Goal: Information Seeking & Learning: Find specific fact

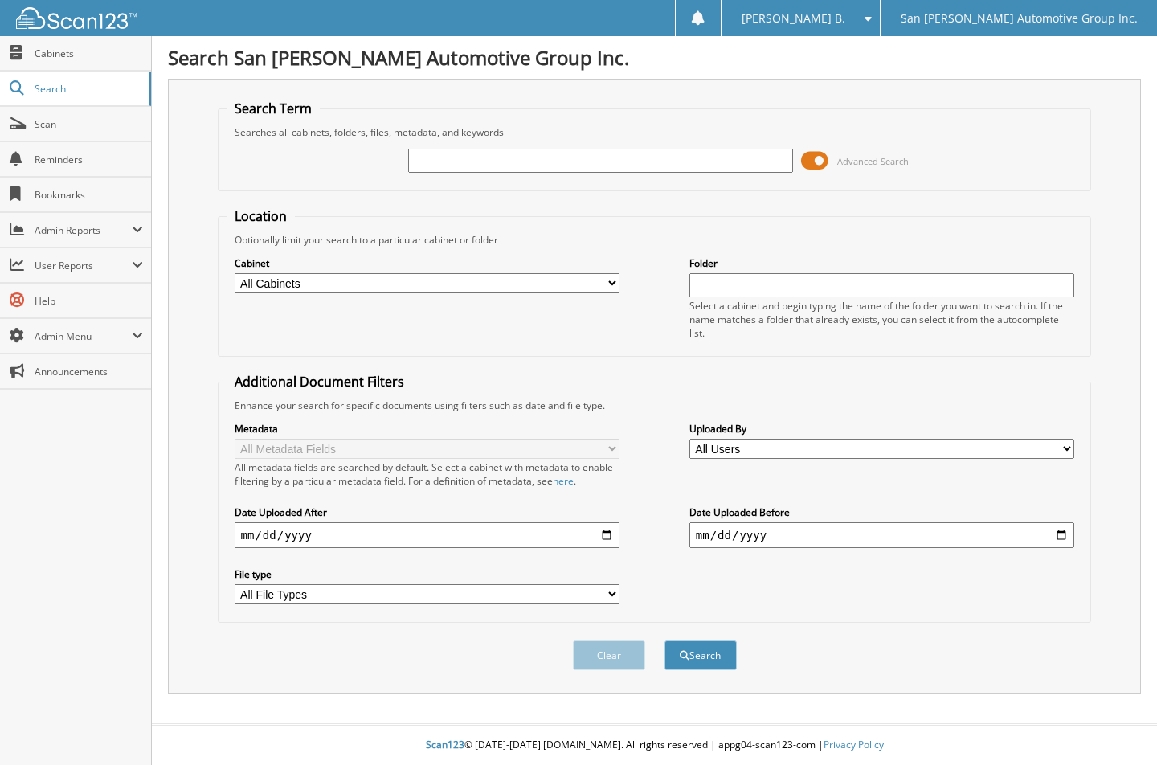
click at [525, 163] on input "text" at bounding box center [601, 161] width 386 height 24
type input "6182655"
click at [664, 640] on button "Search" at bounding box center [700, 655] width 72 height 30
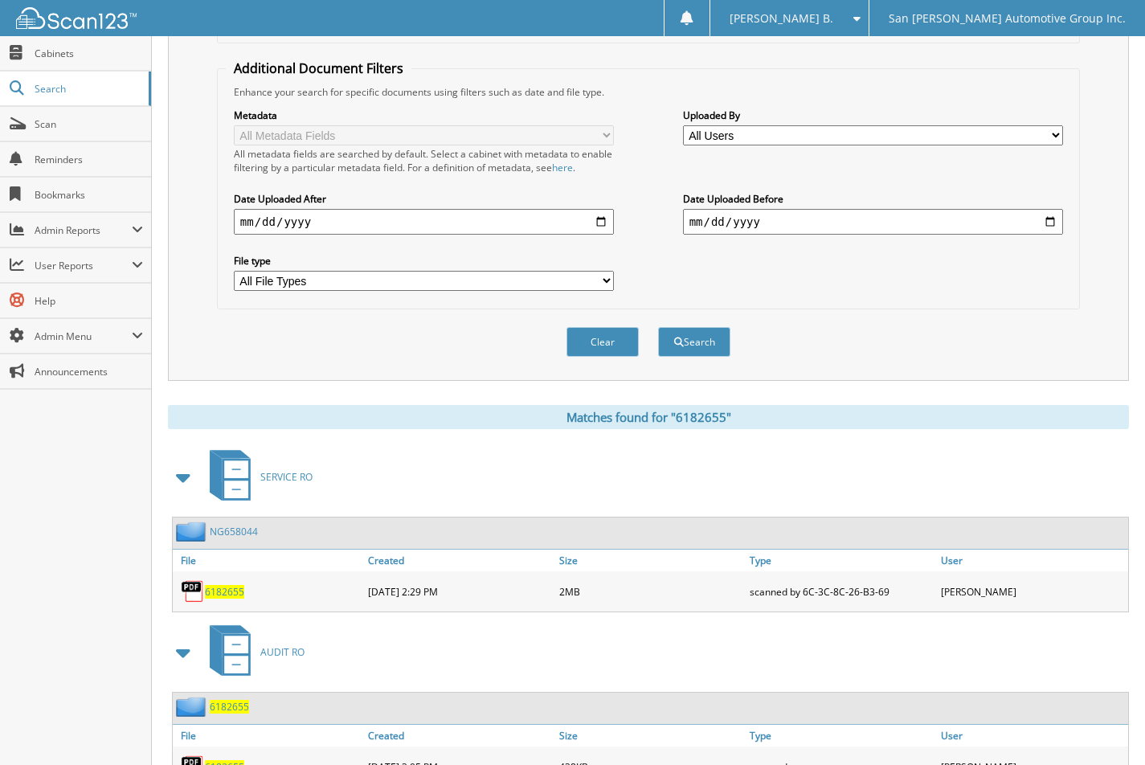
scroll to position [385, 0]
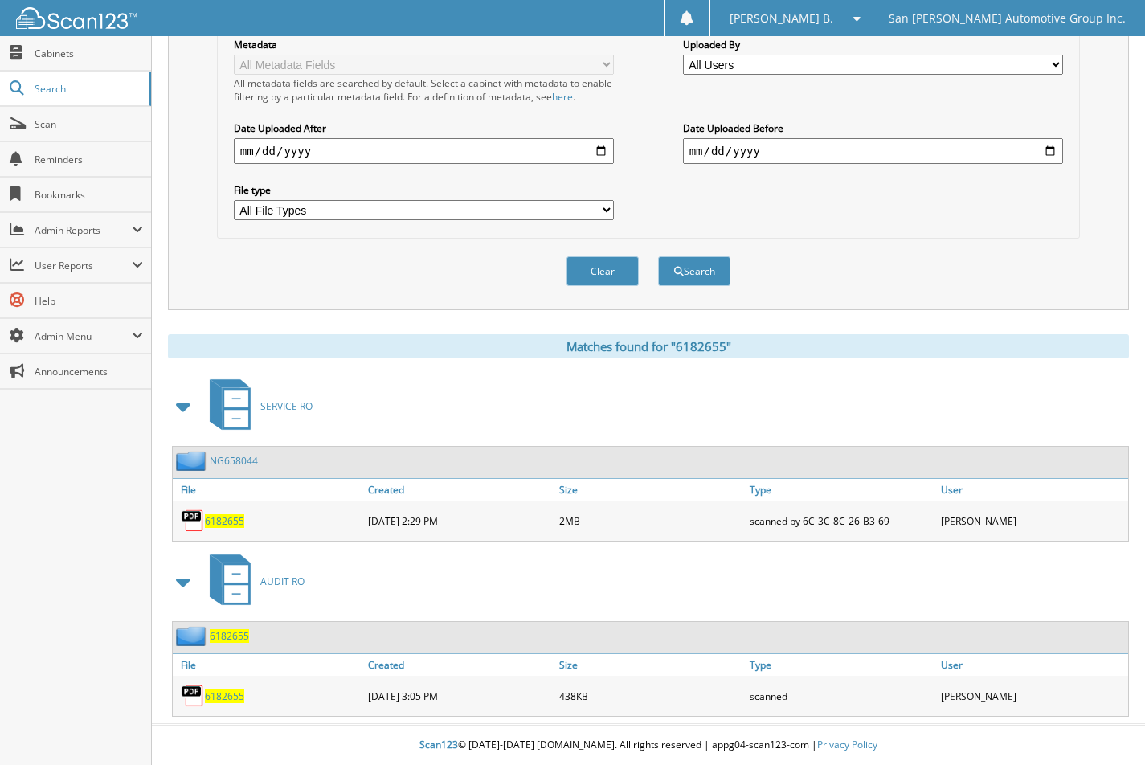
click at [215, 696] on span "6182655" at bounding box center [224, 696] width 39 height 14
drag, startPoint x: 591, startPoint y: 272, endPoint x: 402, endPoint y: 218, distance: 197.3
click at [587, 271] on button "Clear" at bounding box center [602, 271] width 72 height 30
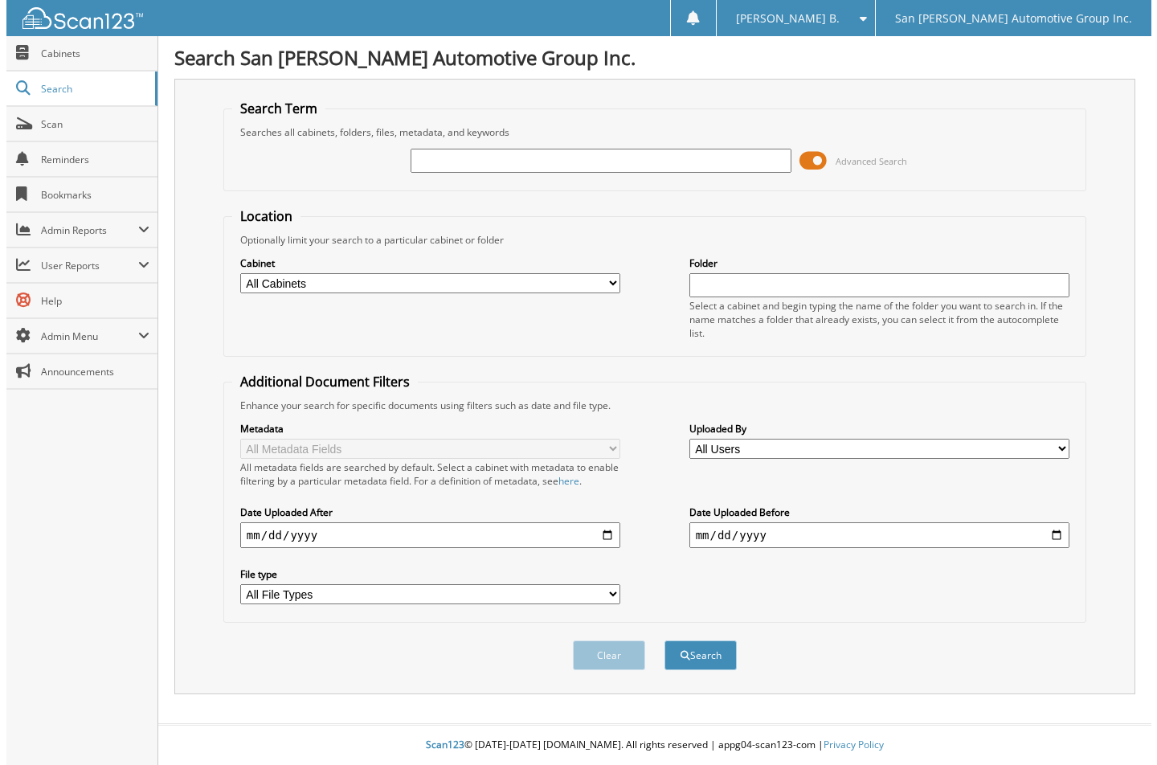
scroll to position [0, 0]
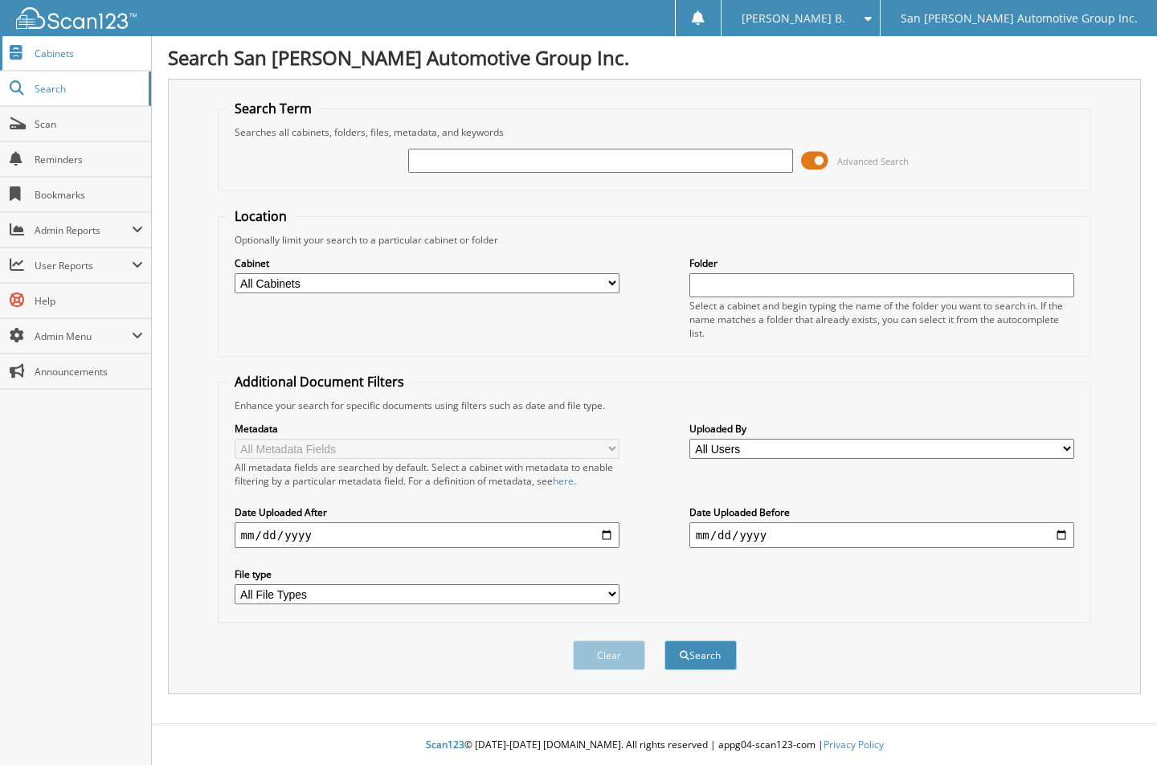
click at [46, 37] on link "Cabinets" at bounding box center [75, 53] width 151 height 35
click at [489, 164] on input "text" at bounding box center [601, 161] width 386 height 24
type input "6182459"
click at [664, 640] on button "Search" at bounding box center [700, 655] width 72 height 30
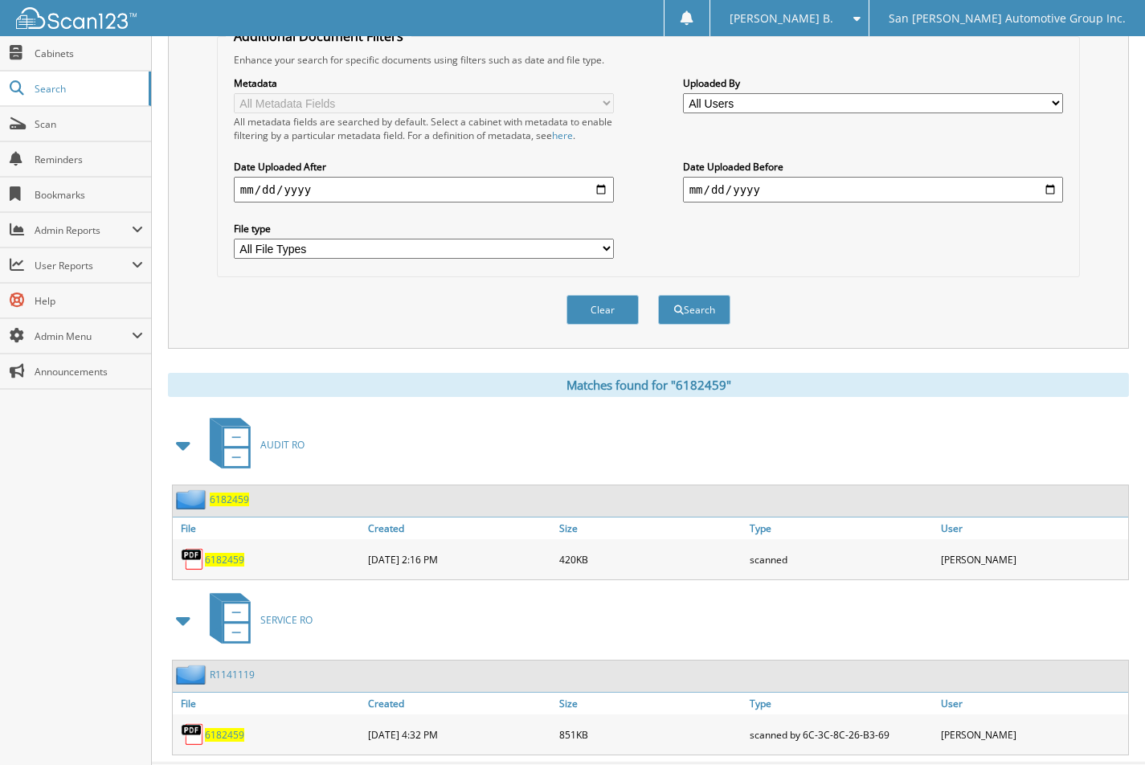
scroll to position [385, 0]
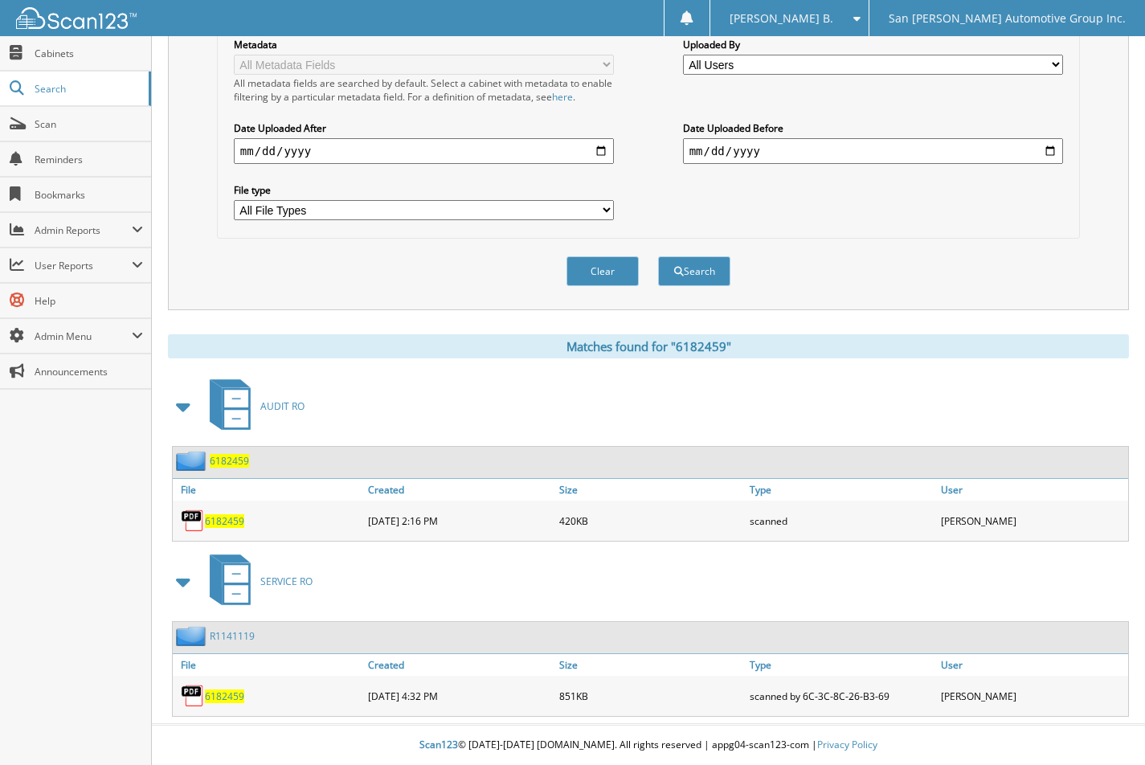
click at [230, 516] on span "6182459" at bounding box center [224, 521] width 39 height 14
click at [591, 267] on button "Clear" at bounding box center [602, 271] width 72 height 30
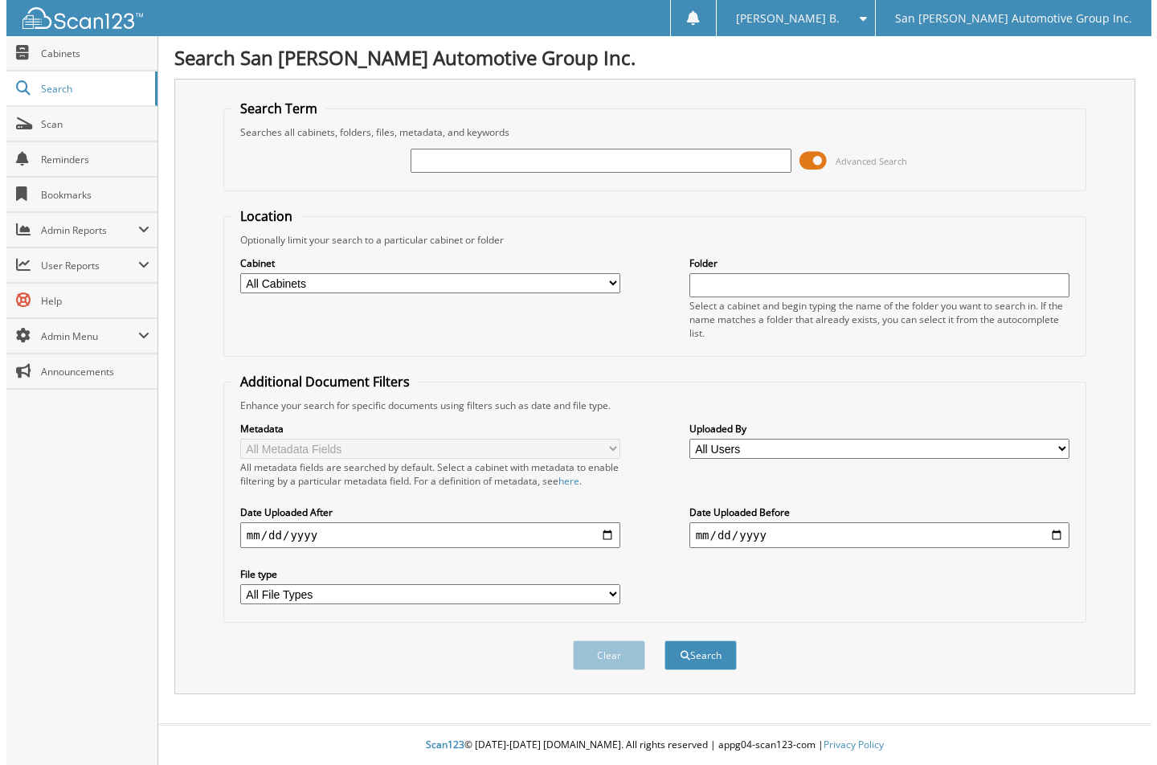
scroll to position [0, 0]
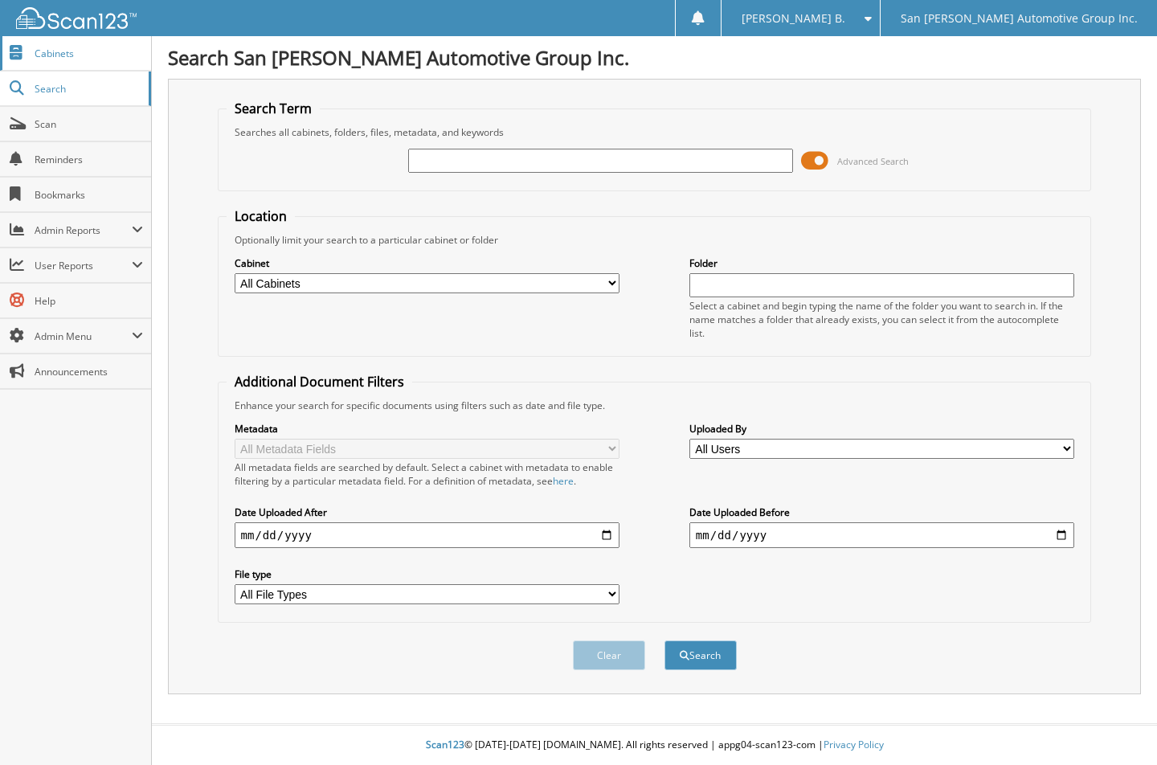
click at [27, 47] on link "Cabinets" at bounding box center [75, 53] width 151 height 35
